Goal: Task Accomplishment & Management: Complete application form

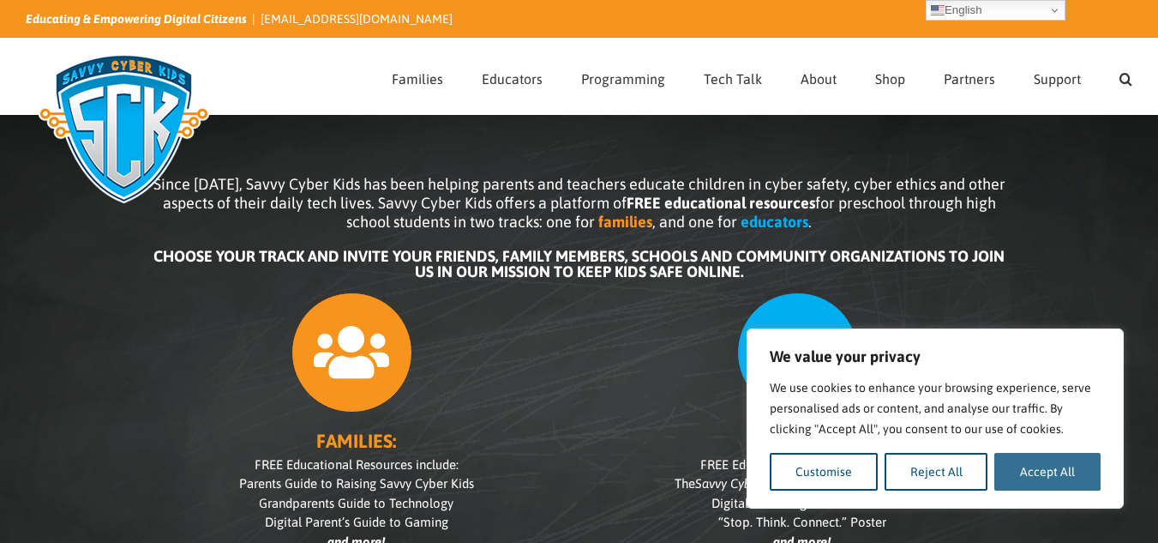
click at [1068, 478] on button "Accept All" at bounding box center [1048, 472] width 106 height 38
checkbox input "true"
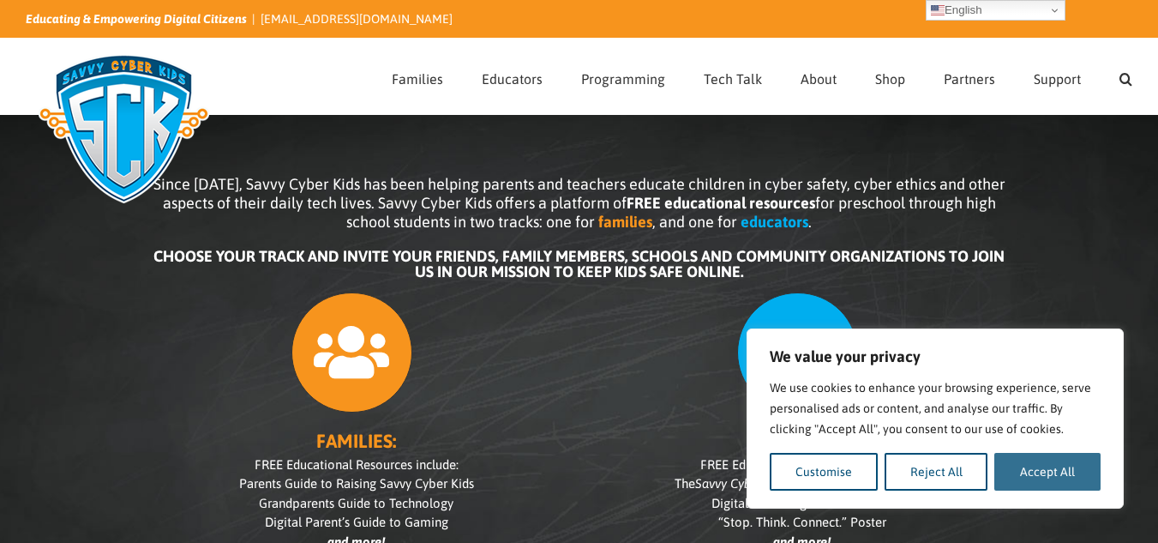
checkbox input "true"
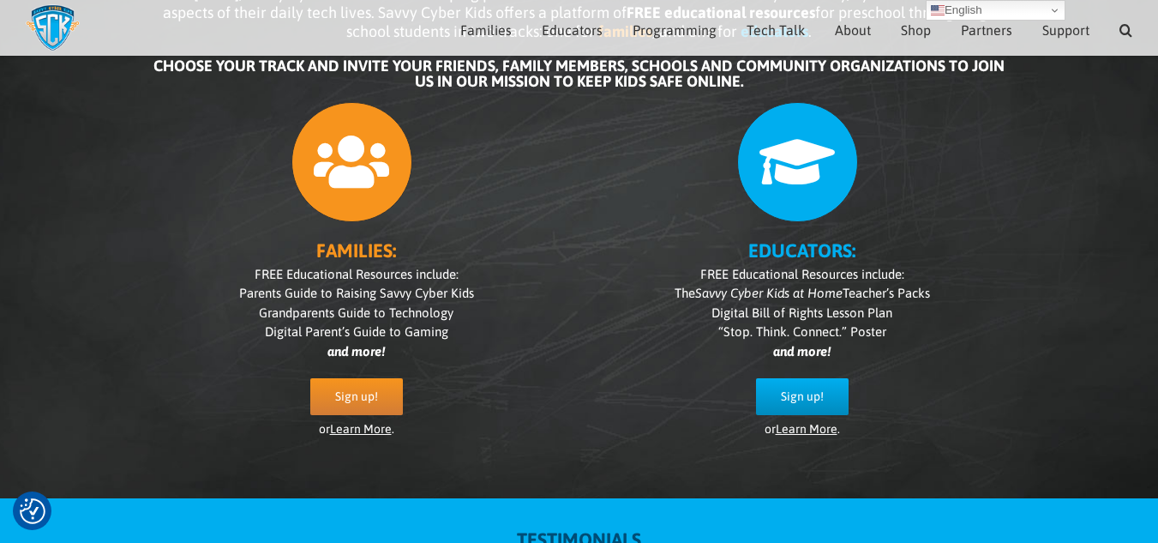
scroll to position [174, 0]
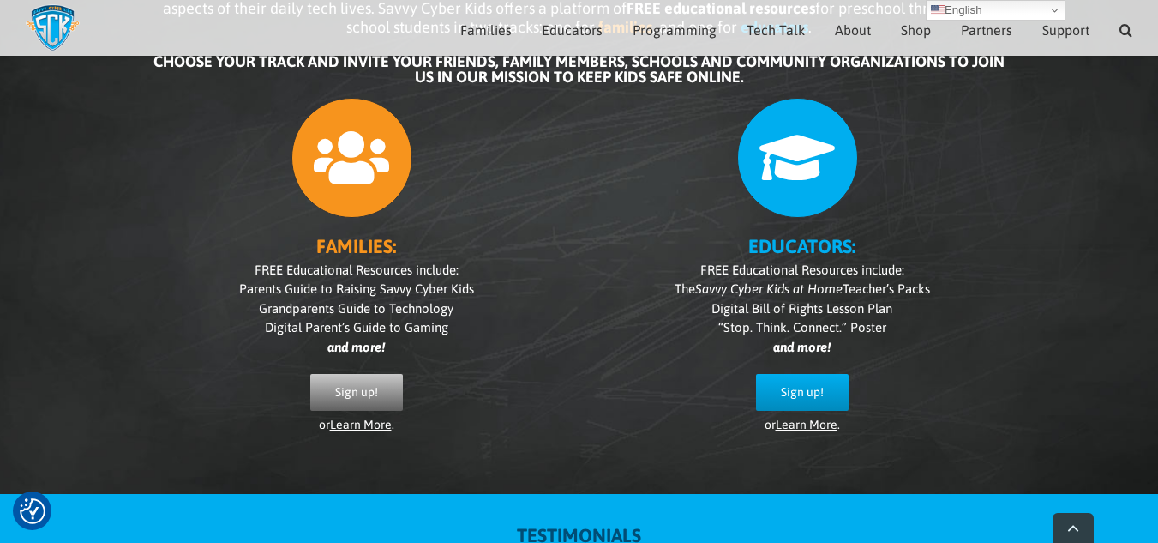
click at [365, 400] on span "Sign up!" at bounding box center [356, 392] width 43 height 15
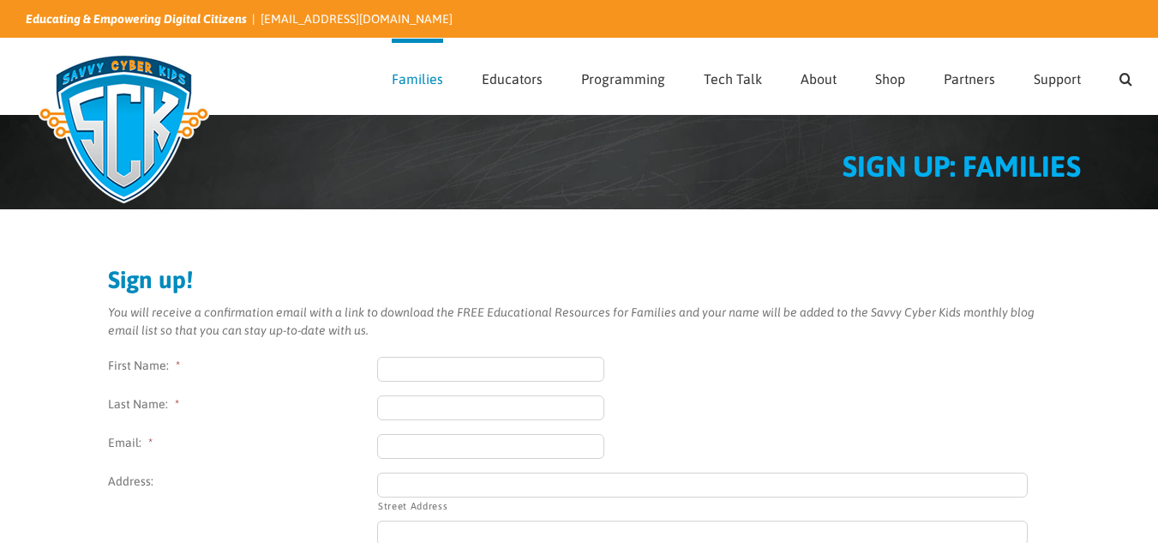
click at [431, 358] on input "First Name: *" at bounding box center [491, 369] width 228 height 25
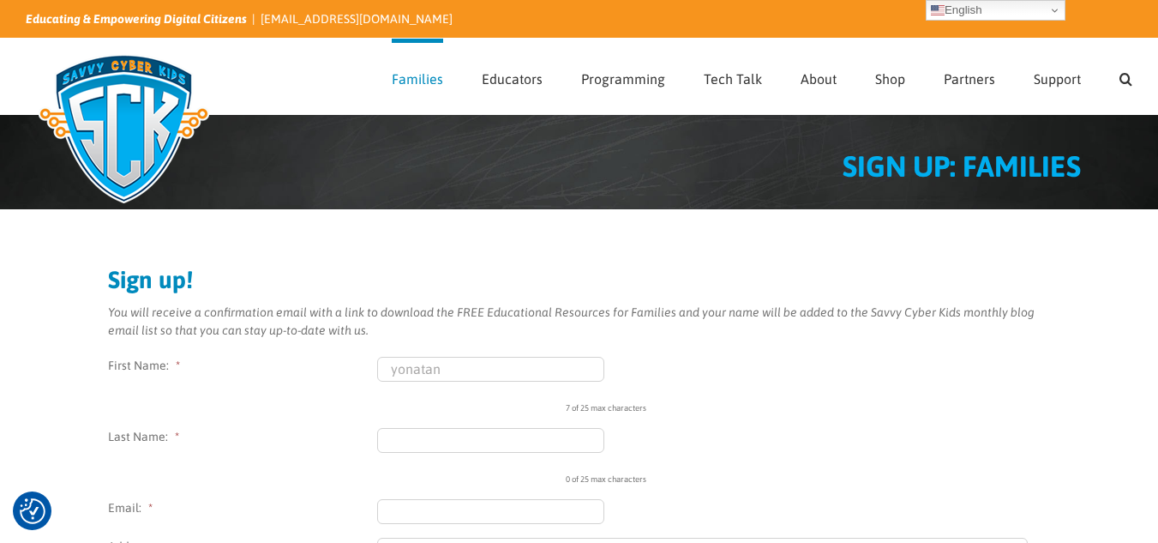
type input "yonatan"
click at [430, 517] on input "Email: *" at bounding box center [491, 511] width 228 height 25
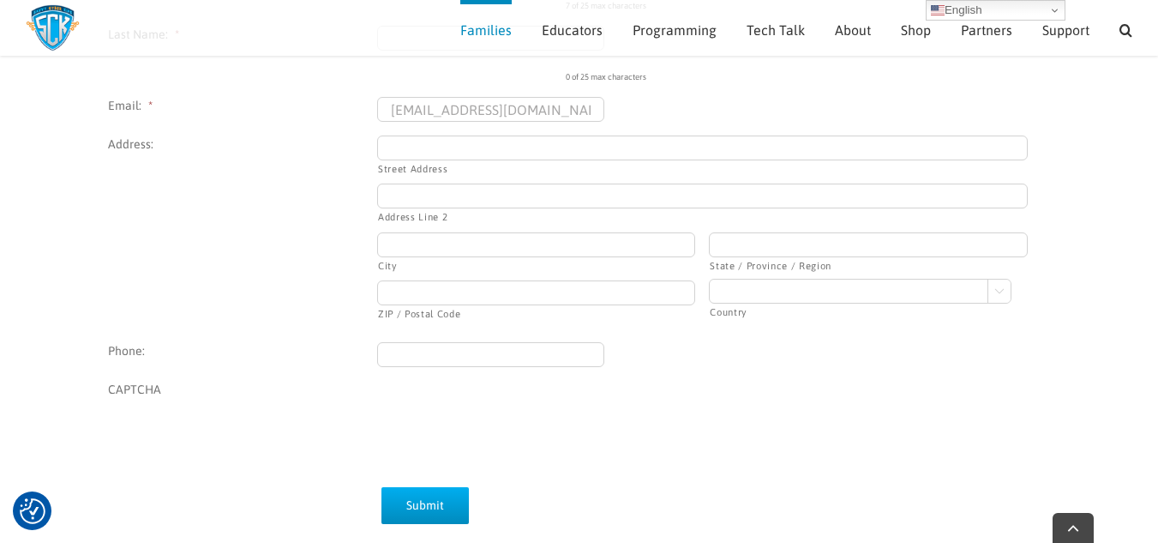
scroll to position [386, 0]
type input "[EMAIL_ADDRESS][DOMAIN_NAME]"
